Goal: Task Accomplishment & Management: Use online tool/utility

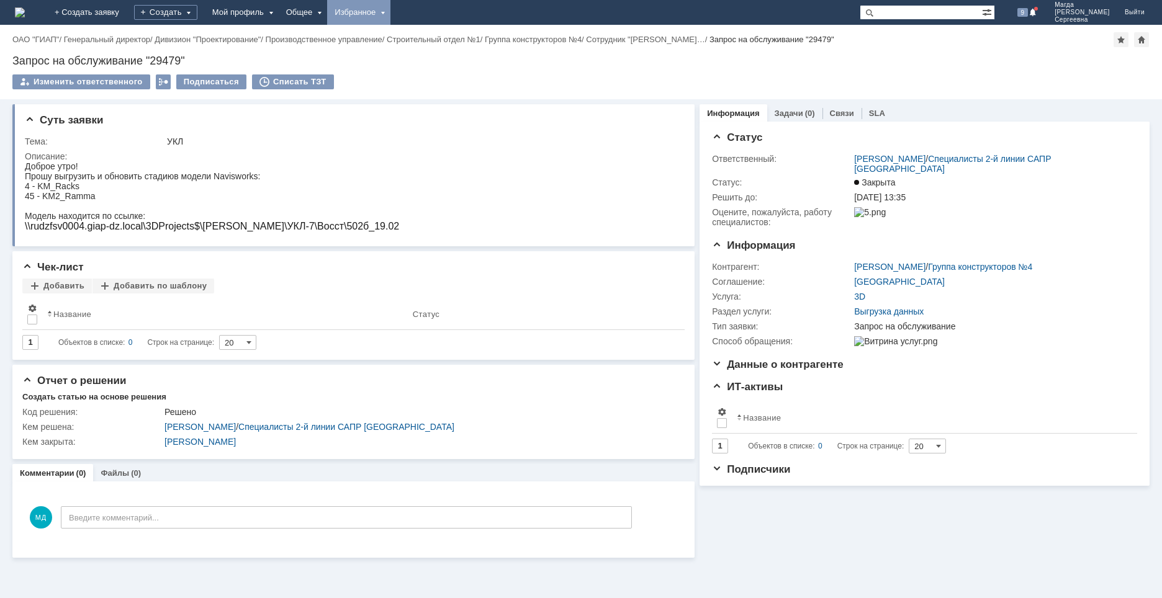
click at [390, 12] on div "Избранное" at bounding box center [358, 12] width 63 height 25
click at [424, 50] on link "Команда "Специалисты 2-й линии САПР [GEOGRAPHIC_DATA]"/Активности" at bounding box center [377, 57] width 94 height 55
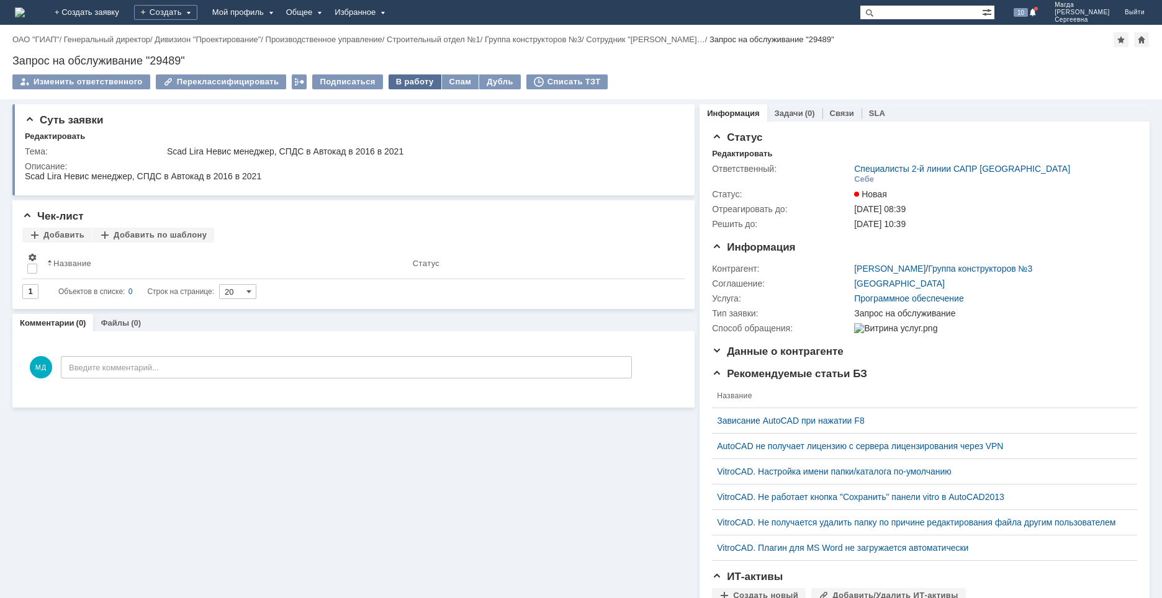
click at [397, 79] on div "В работу" at bounding box center [415, 81] width 53 height 15
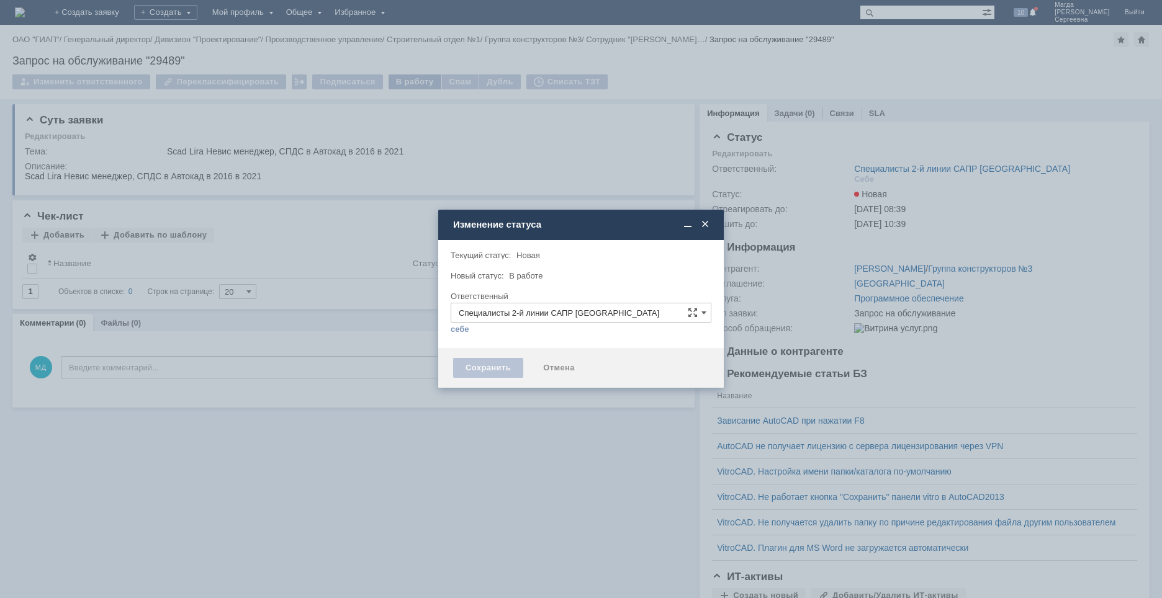
type input "[PERSON_NAME]"
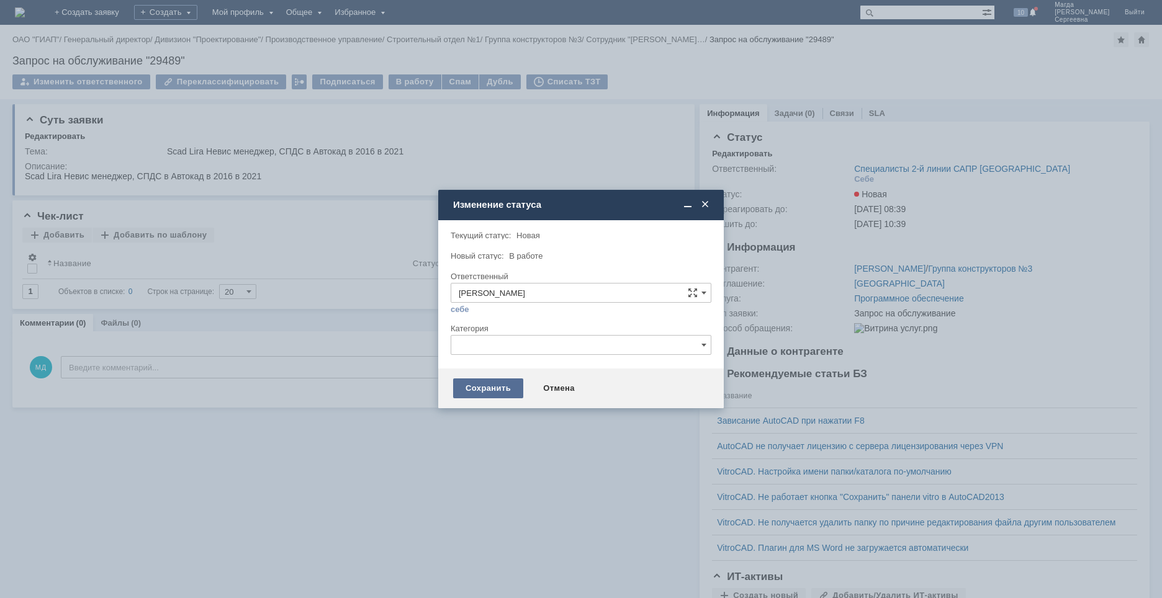
click at [482, 384] on div "Сохранить" at bounding box center [488, 389] width 70 height 20
